Goal: Information Seeking & Learning: Learn about a topic

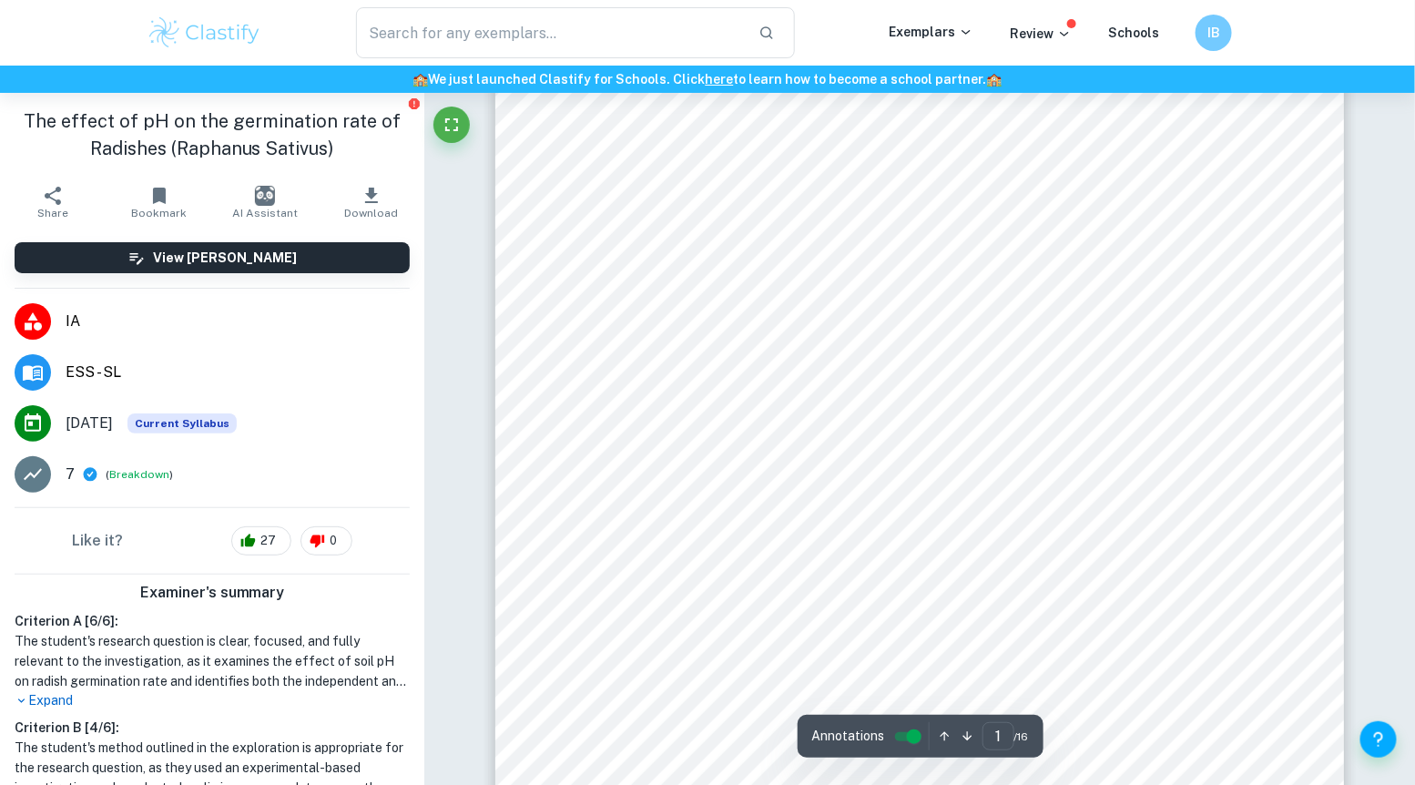
scroll to position [289, 0]
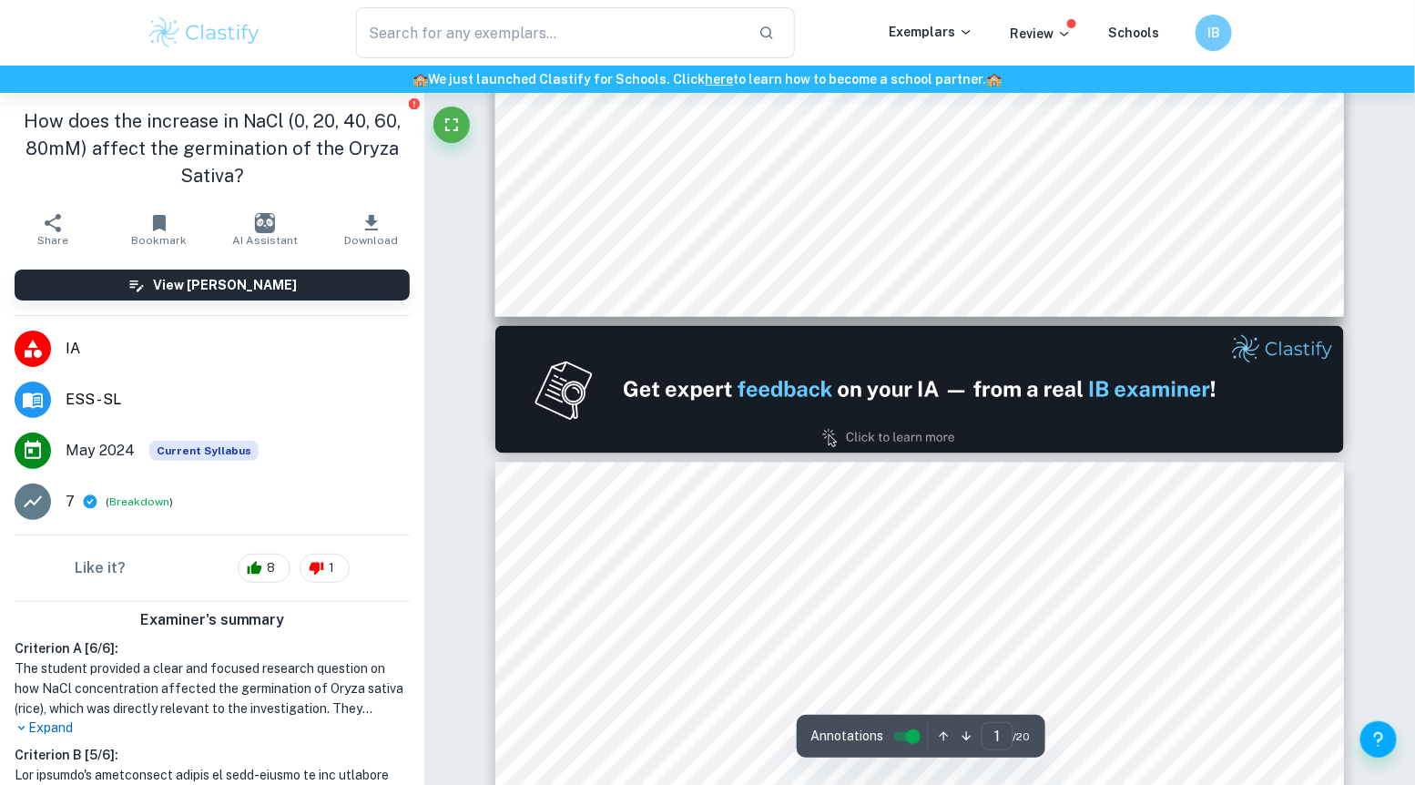
type input "2"
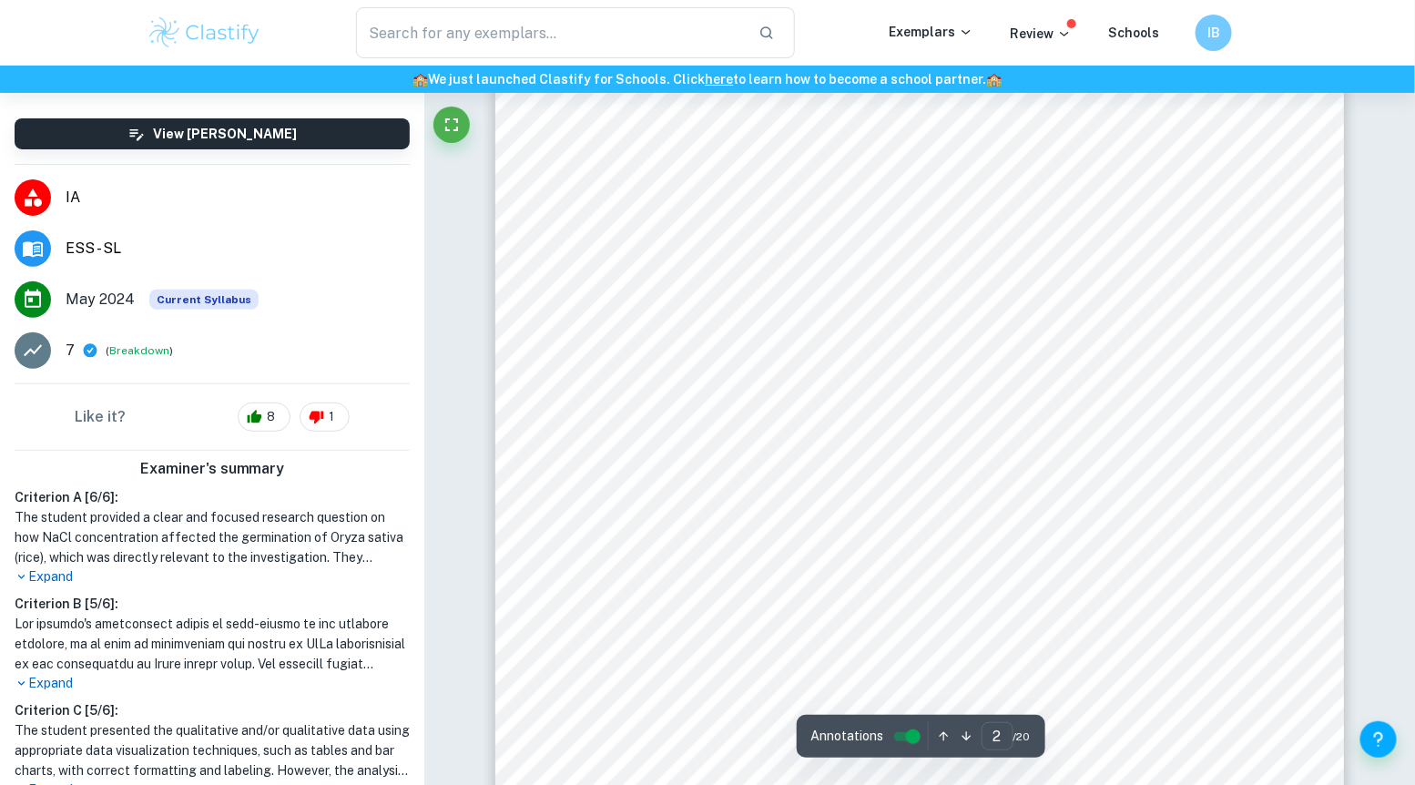
scroll to position [1446, 0]
